Goal: Task Accomplishment & Management: Manage account settings

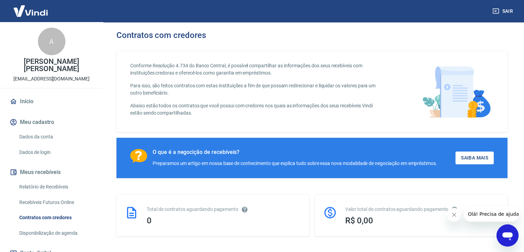
click at [46, 190] on link "Relatório de Recebíveis" at bounding box center [56, 187] width 78 height 14
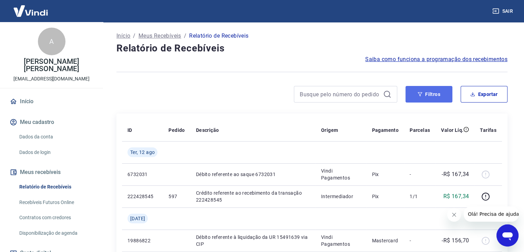
click at [425, 95] on button "Filtros" at bounding box center [429, 94] width 47 height 17
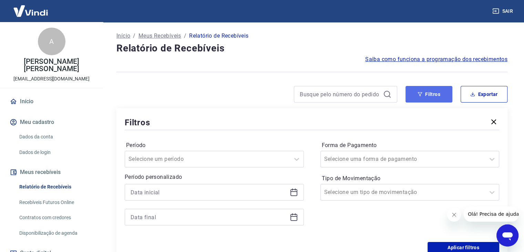
click at [428, 96] on button "Filtros" at bounding box center [429, 94] width 47 height 17
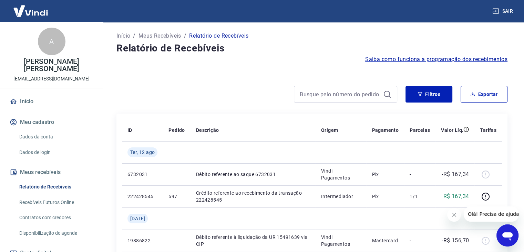
click at [50, 135] on link "Dados da conta" at bounding box center [56, 137] width 78 height 14
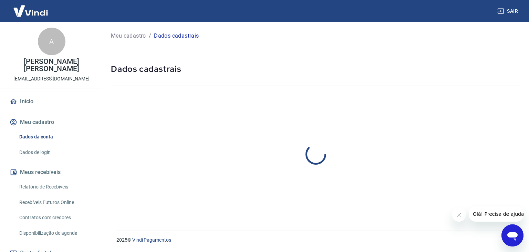
select select "PR"
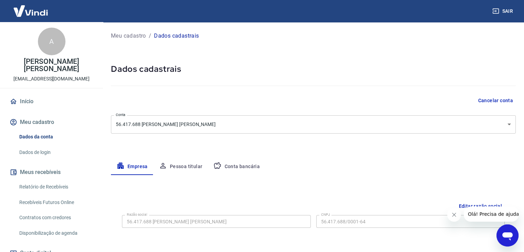
click at [493, 102] on button "Cancelar conta" at bounding box center [495, 100] width 41 height 13
